Goal: Navigation & Orientation: Understand site structure

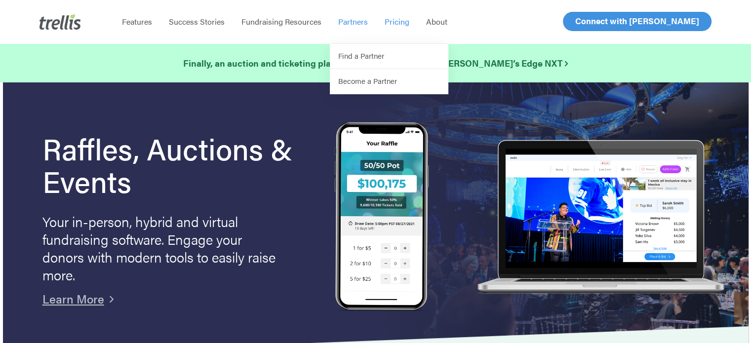
click at [395, 21] on span "Pricing" at bounding box center [396, 21] width 25 height 11
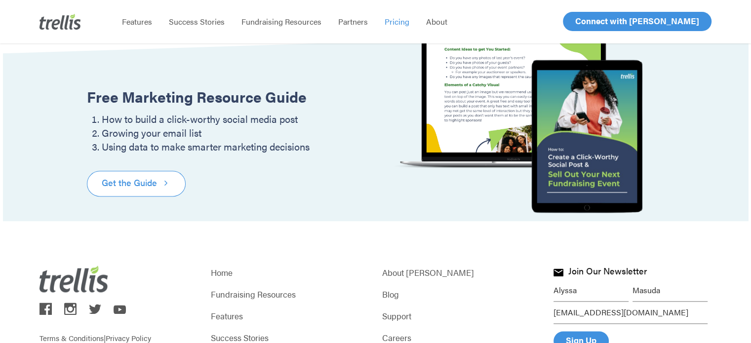
scroll to position [1311, 0]
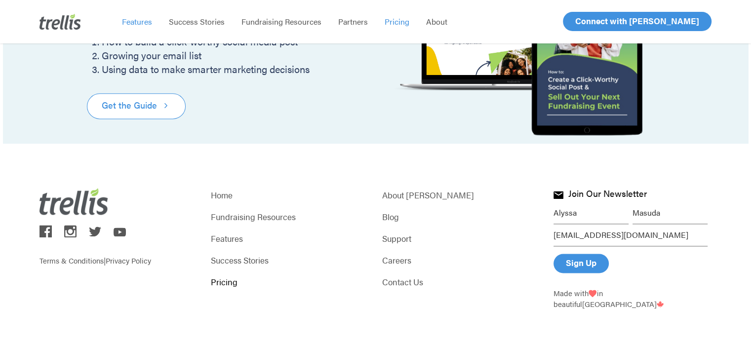
click at [143, 19] on span "Features" at bounding box center [137, 21] width 30 height 11
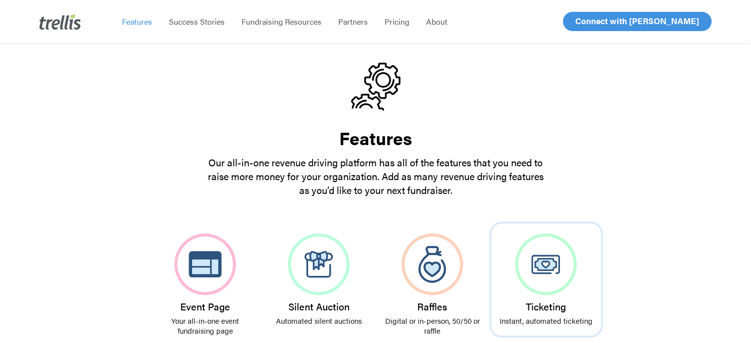
scroll to position [247, 0]
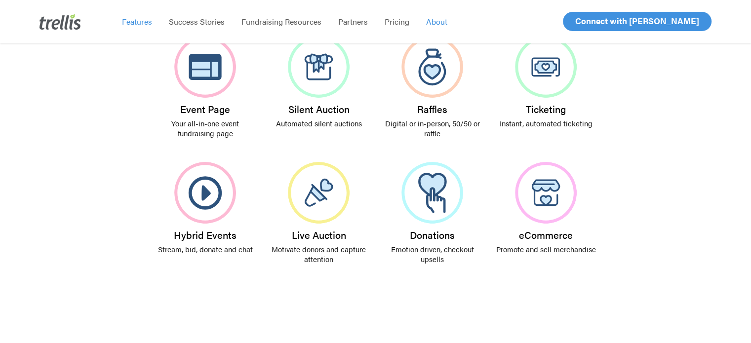
click at [428, 19] on span "About" at bounding box center [436, 21] width 21 height 11
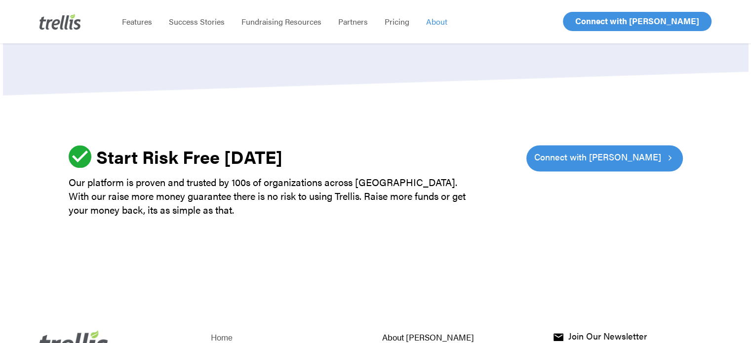
scroll to position [1465, 0]
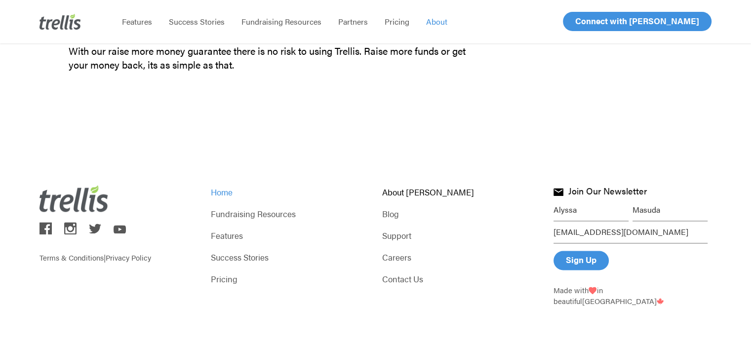
click at [215, 196] on link "Home" at bounding box center [290, 192] width 158 height 14
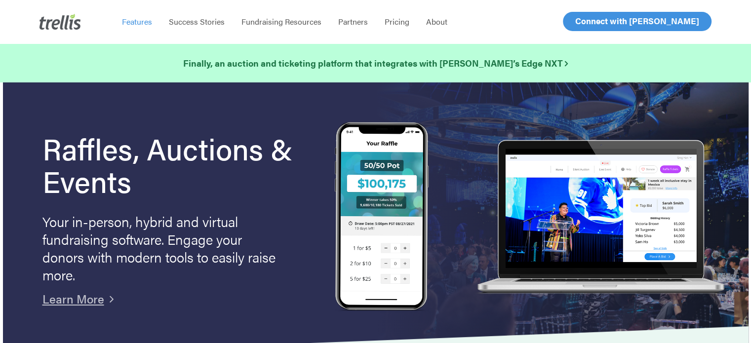
click at [138, 22] on span "Features" at bounding box center [137, 21] width 30 height 11
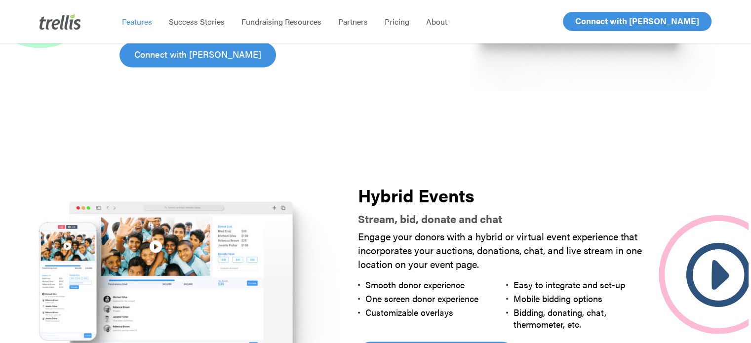
scroll to position [1777, 0]
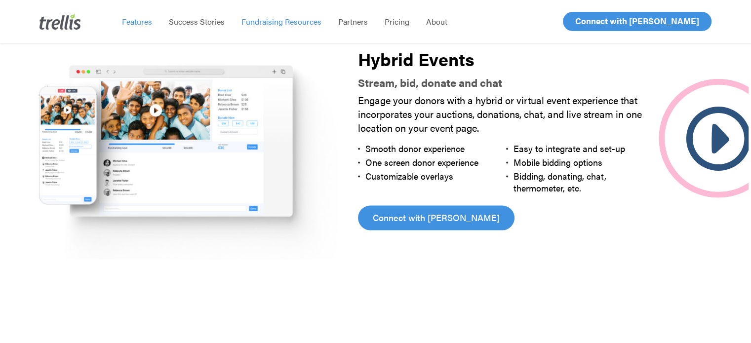
click at [278, 21] on span "Fundraising Resources" at bounding box center [281, 21] width 80 height 11
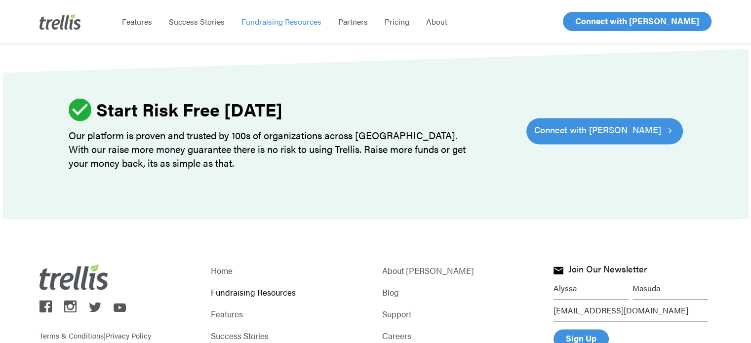
scroll to position [1423, 0]
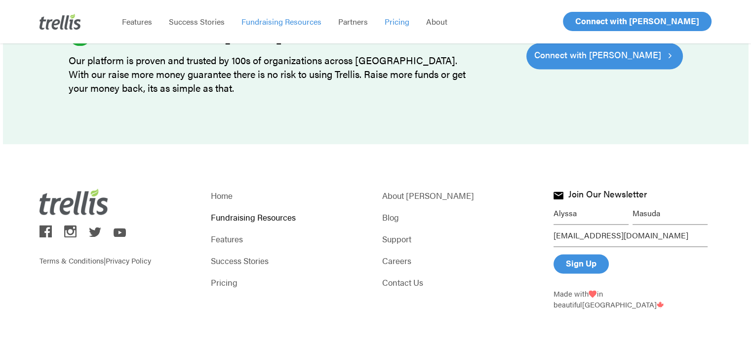
click at [387, 20] on span "Pricing" at bounding box center [396, 21] width 25 height 11
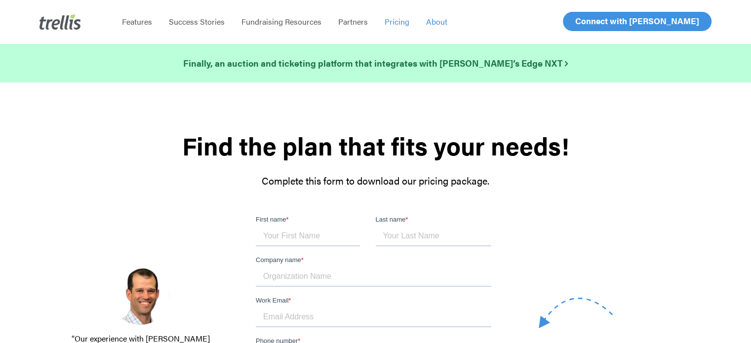
click at [427, 20] on span "About" at bounding box center [436, 21] width 21 height 11
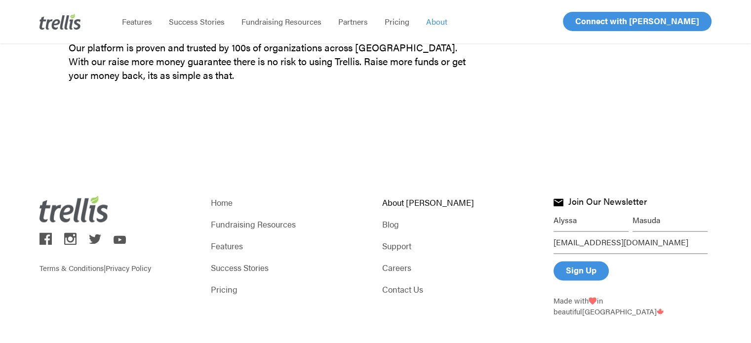
scroll to position [1465, 0]
